Goal: Check status: Check status

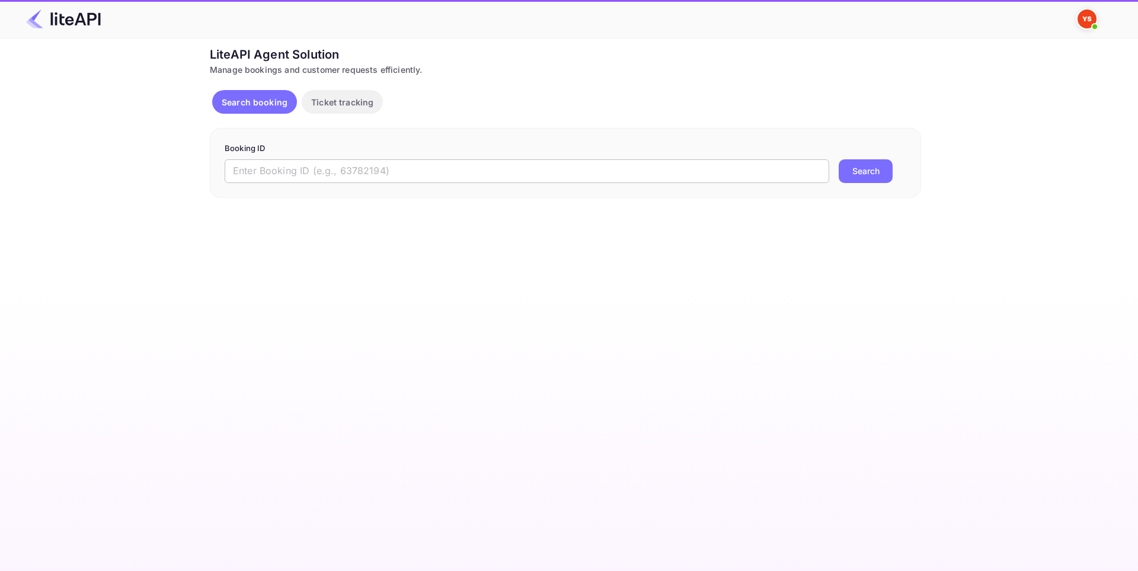
click at [353, 165] on input "text" at bounding box center [527, 171] width 604 height 24
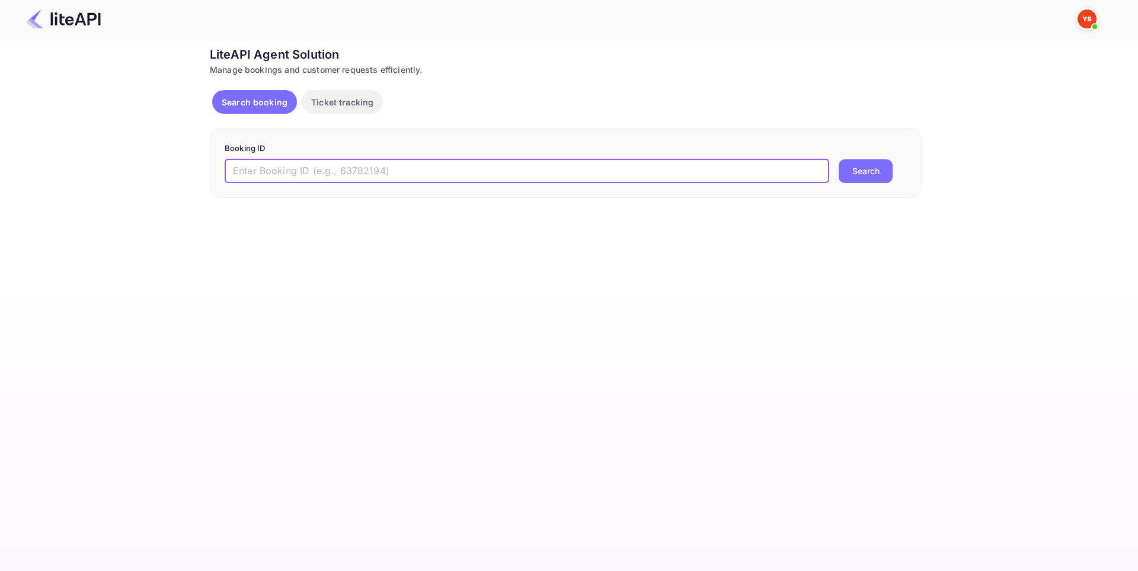
paste input "9060958"
type input "9060958"
click at [870, 168] on button "Search" at bounding box center [865, 171] width 54 height 24
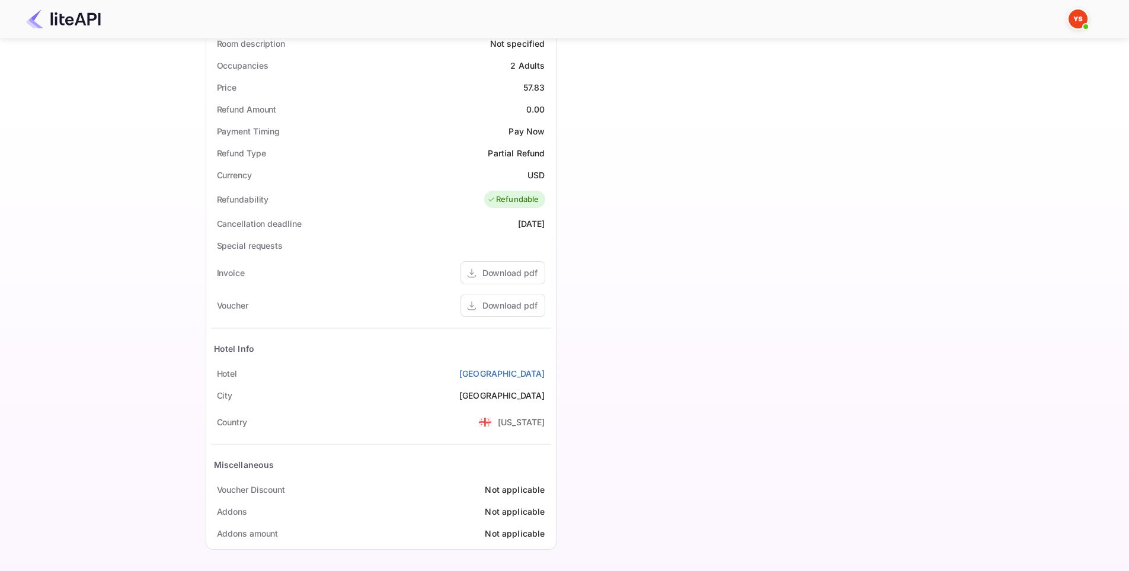
scroll to position [357, 0]
click at [520, 302] on div "Download pdf" at bounding box center [509, 304] width 55 height 12
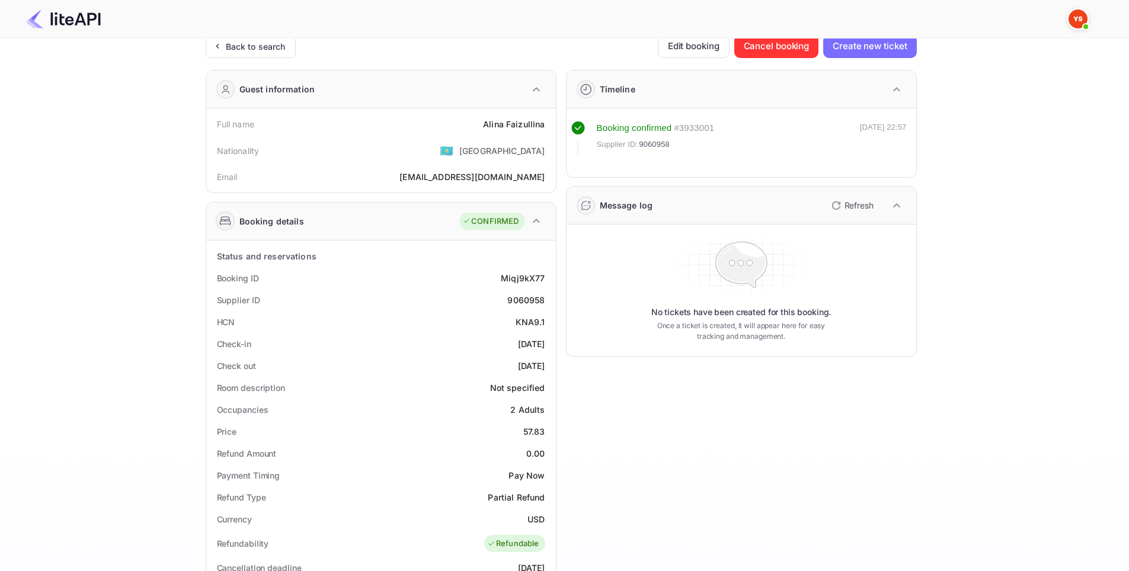
scroll to position [0, 0]
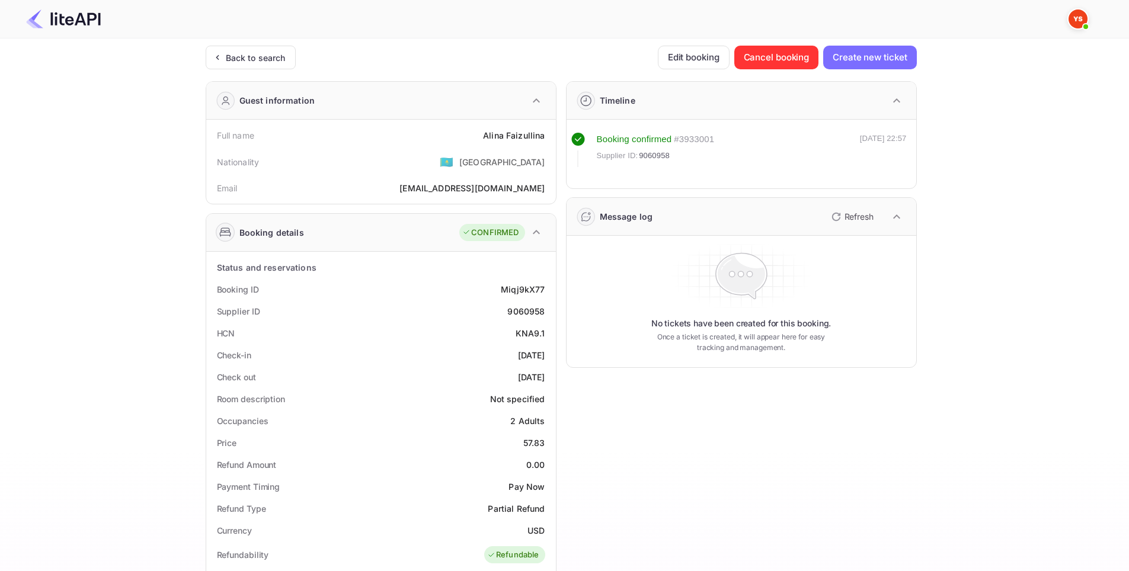
click at [439, 338] on div "HCN KNA9.1" at bounding box center [381, 333] width 340 height 22
drag, startPoint x: 505, startPoint y: 335, endPoint x: 550, endPoint y: 332, distance: 45.7
click at [550, 332] on div "HCN KNA9.1" at bounding box center [381, 333] width 340 height 22
copy div "KNA9.1"
click at [726, 434] on div "Timeline Booking confirmed # 3933001 Supplier ID: 9060958 [DATE] 22:57 Message …" at bounding box center [736, 493] width 360 height 842
